Goal: Transaction & Acquisition: Book appointment/travel/reservation

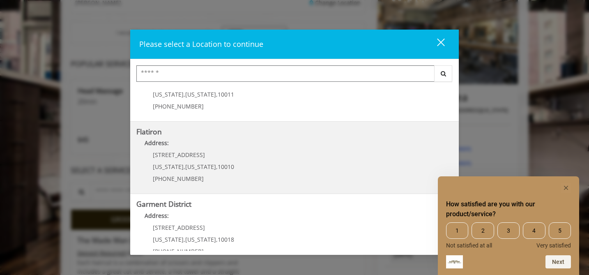
scroll to position [197, 0]
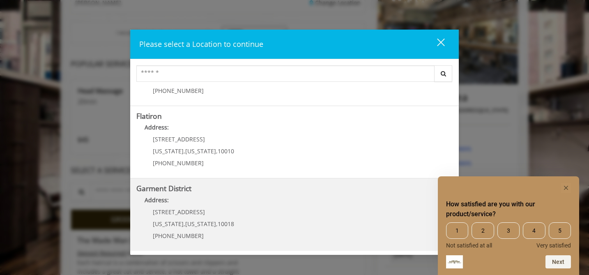
click at [190, 193] on District "Garment District Address: [STREET_ADDRESS][US_STATE][US_STATE] (212) 997-4247" at bounding box center [294, 214] width 316 height 60
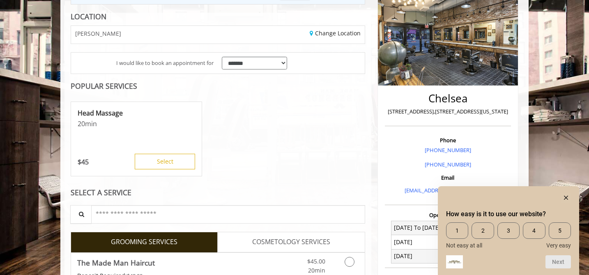
scroll to position [272, 0]
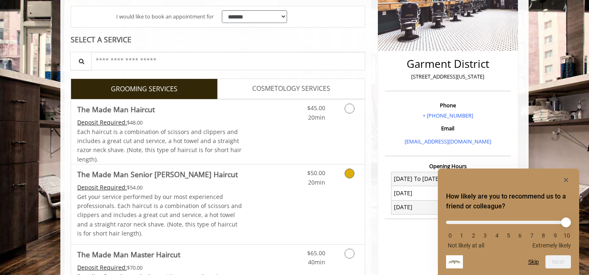
scroll to position [193, 0]
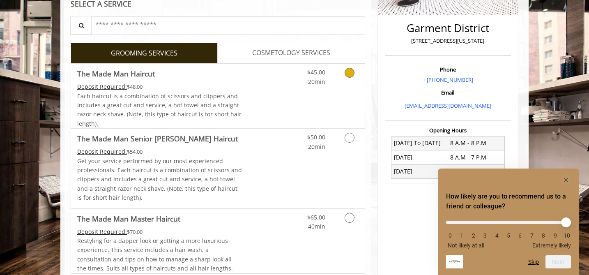
click at [347, 75] on icon "Grooming services" at bounding box center [349, 73] width 10 height 10
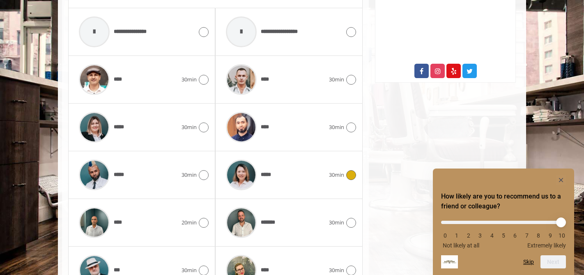
click at [340, 175] on span "30min" at bounding box center [336, 174] width 15 height 9
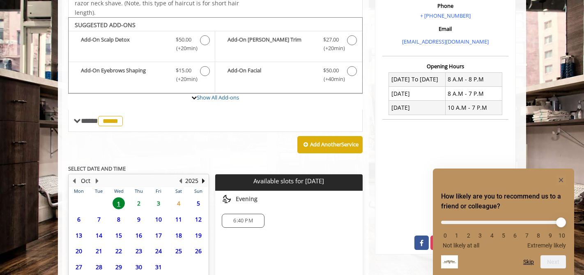
scroll to position [324, 0]
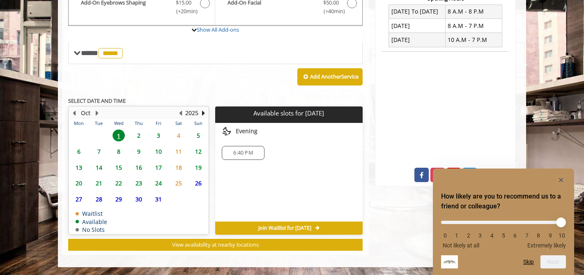
click at [136, 134] on span "2" at bounding box center [139, 135] width 12 height 12
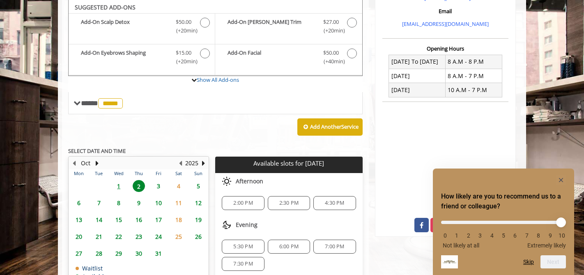
scroll to position [330, 0]
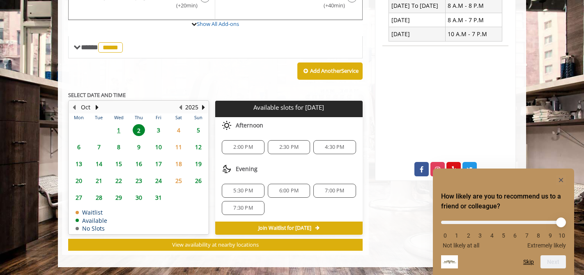
click at [120, 128] on span "1" at bounding box center [118, 130] width 12 height 12
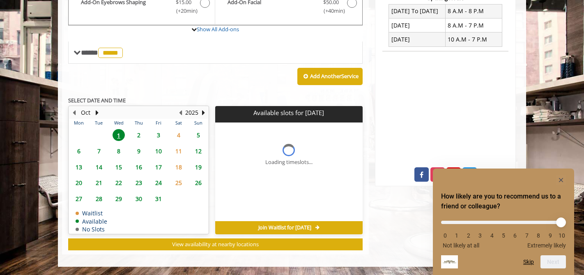
scroll to position [324, 0]
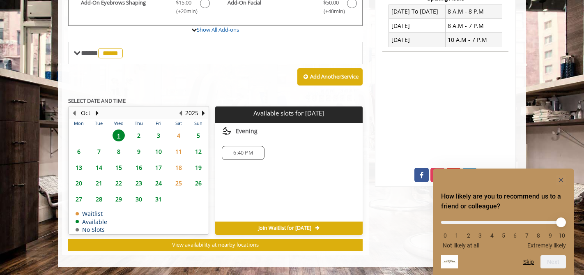
click at [138, 136] on span "2" at bounding box center [139, 135] width 12 height 12
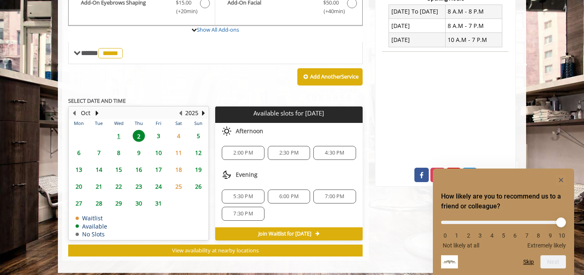
click at [159, 135] on span "3" at bounding box center [158, 136] width 12 height 12
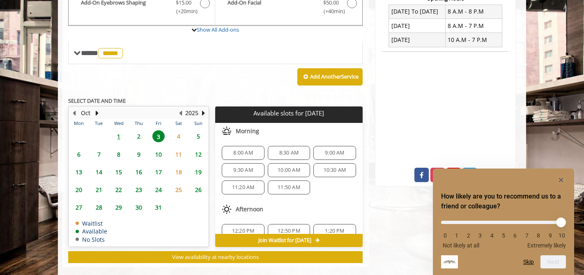
scroll to position [336, 0]
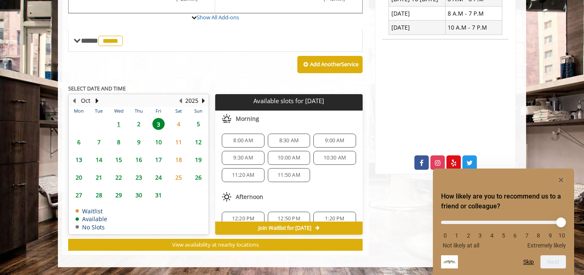
click at [138, 124] on span "2" at bounding box center [139, 124] width 12 height 12
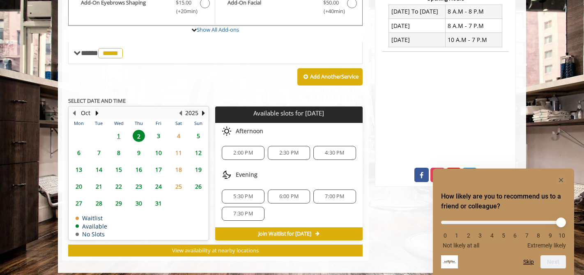
scroll to position [330, 0]
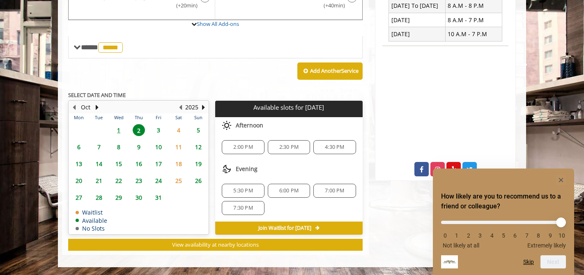
click at [243, 205] on span "7:30 PM" at bounding box center [242, 207] width 19 height 7
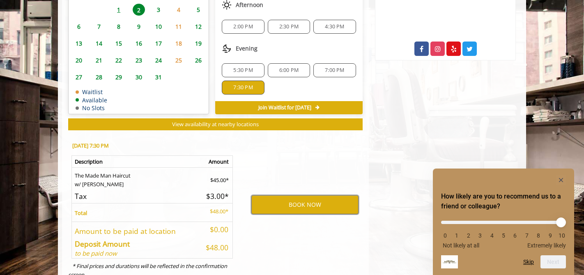
scroll to position [412, 0]
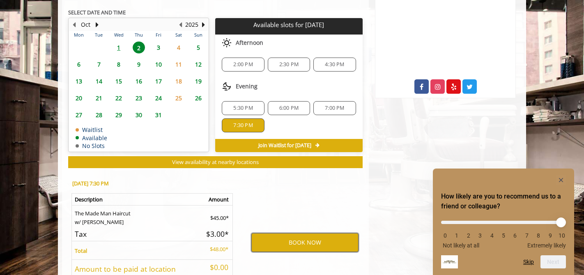
click at [309, 239] on button "BOOK NOW" at bounding box center [304, 242] width 107 height 19
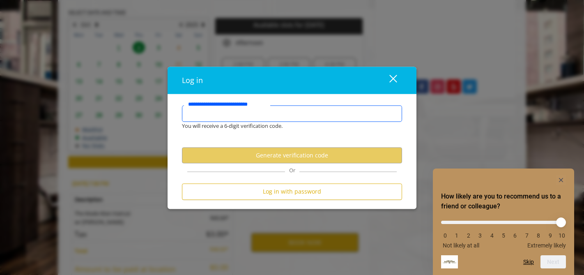
type input "**********"
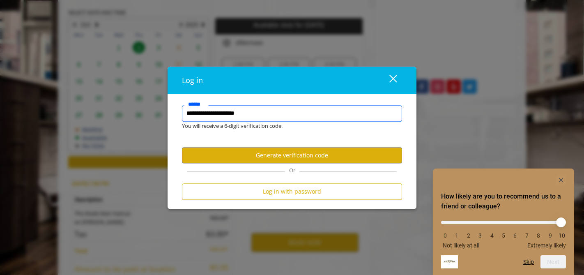
scroll to position [0, 0]
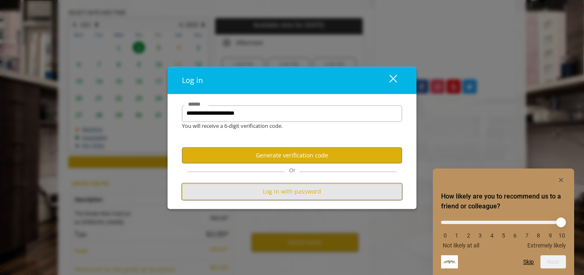
click at [293, 192] on button "Log in with password" at bounding box center [292, 191] width 220 height 16
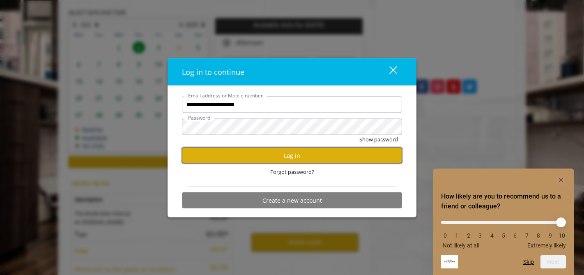
click at [312, 156] on button "Log in" at bounding box center [292, 155] width 220 height 16
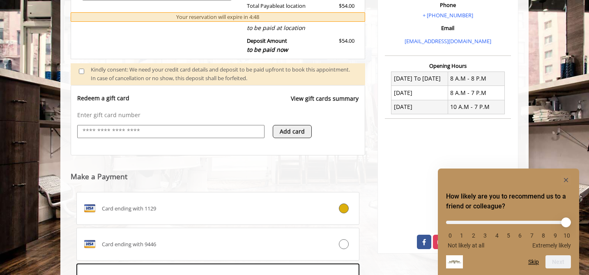
scroll to position [309, 0]
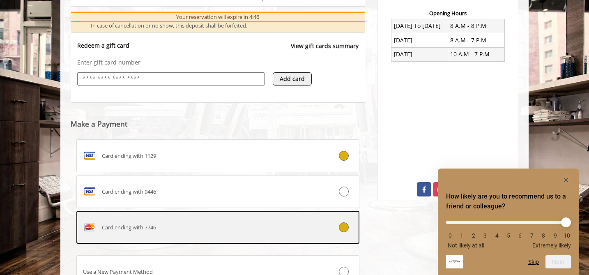
click at [346, 229] on icon at bounding box center [344, 227] width 10 height 10
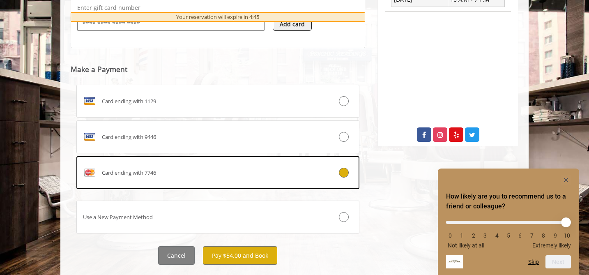
scroll to position [383, 0]
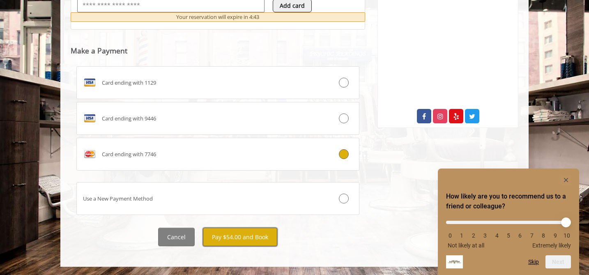
click at [259, 239] on button "Pay $54.00 and Book" at bounding box center [240, 236] width 74 height 18
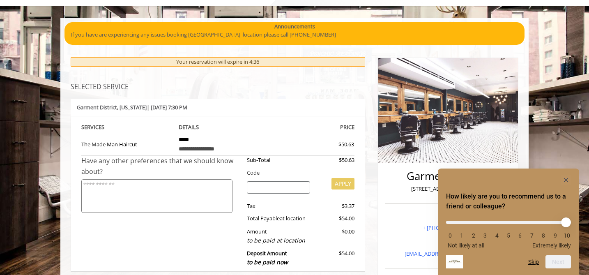
scroll to position [0, 0]
